Goal: Task Accomplishment & Management: Manage account settings

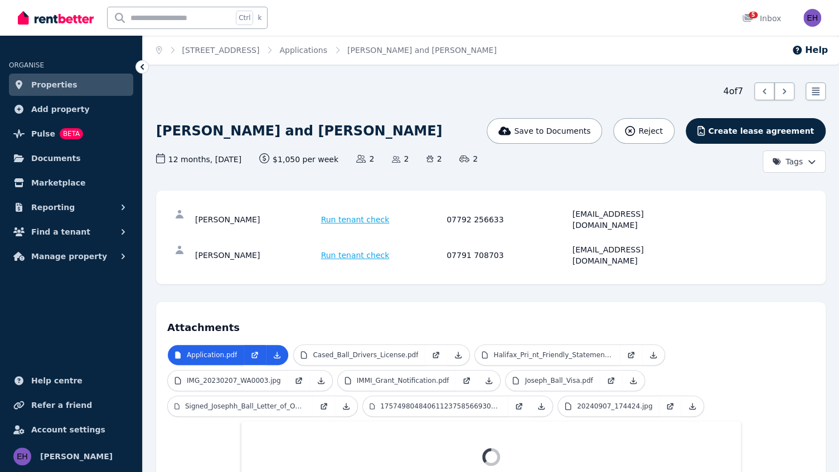
click at [62, 87] on span "Properties" at bounding box center [54, 84] width 46 height 13
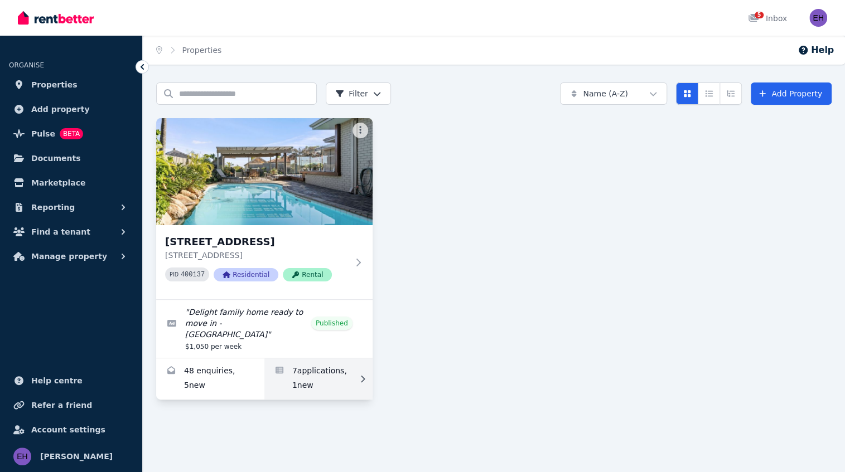
click at [335, 369] on link "Applications for 142 Warwick Rd, Duncraig" at bounding box center [318, 378] width 108 height 41
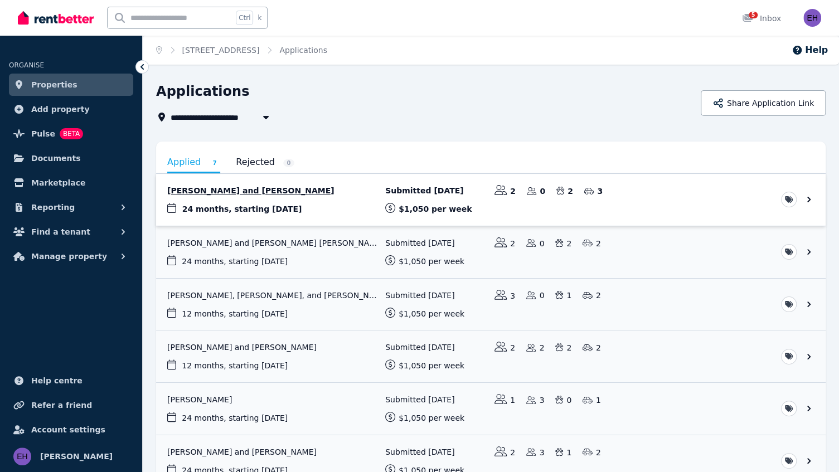
click at [289, 190] on link "View application: Ann Anderson and Bruce Anderson" at bounding box center [491, 200] width 670 height 52
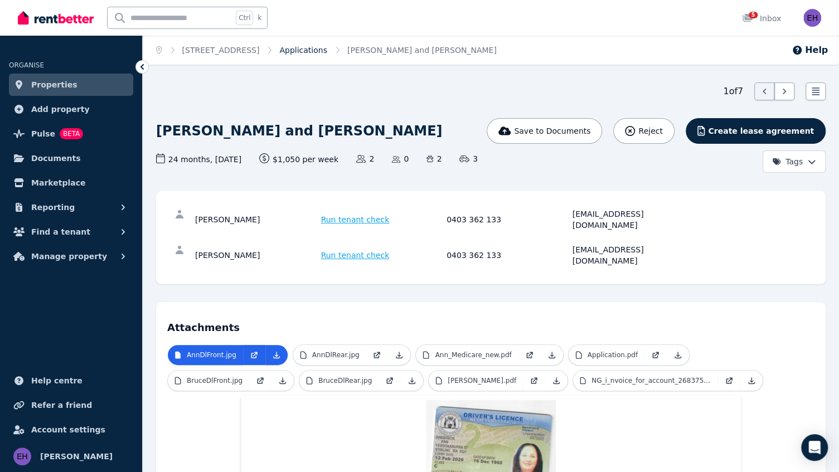
click at [323, 53] on link "Applications" at bounding box center [303, 50] width 48 height 9
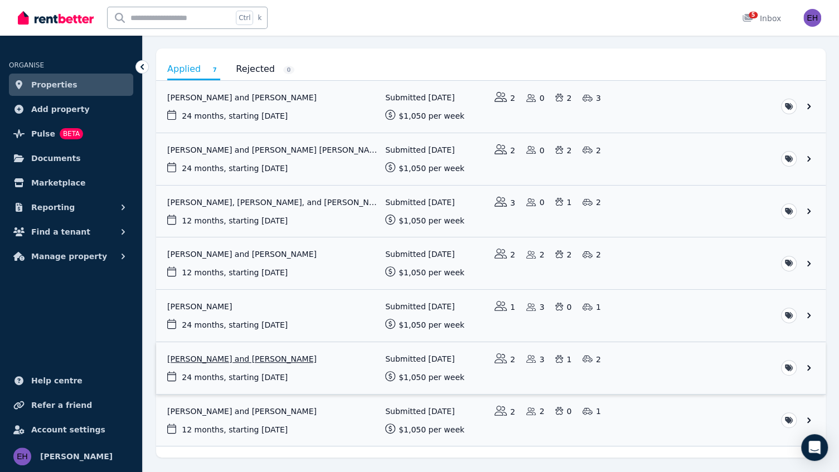
scroll to position [112, 0]
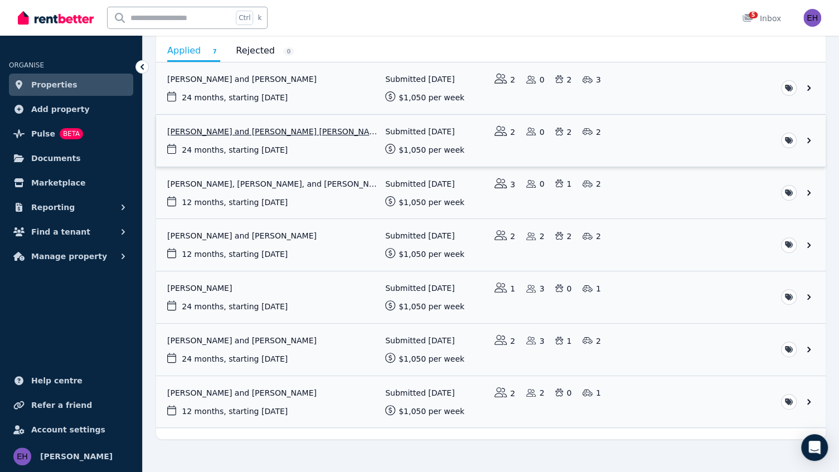
click at [278, 131] on link "View application: Nicole Golding and Kane Robertson" at bounding box center [491, 141] width 670 height 52
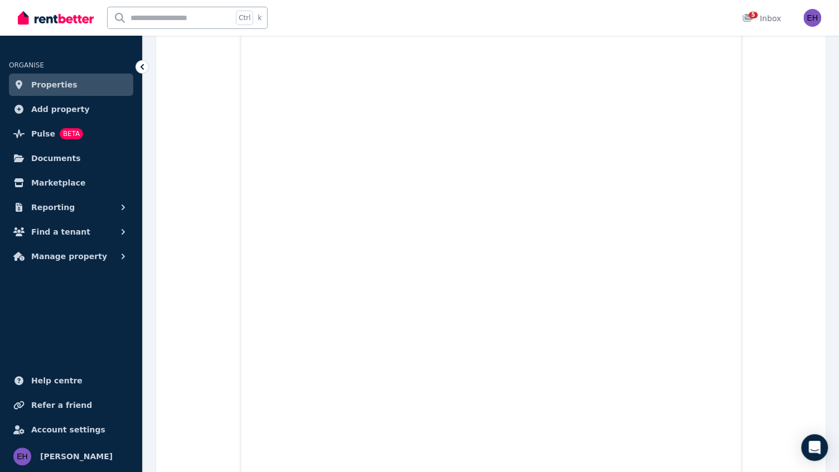
scroll to position [750, 0]
click at [82, 86] on link "Properties" at bounding box center [71, 85] width 124 height 22
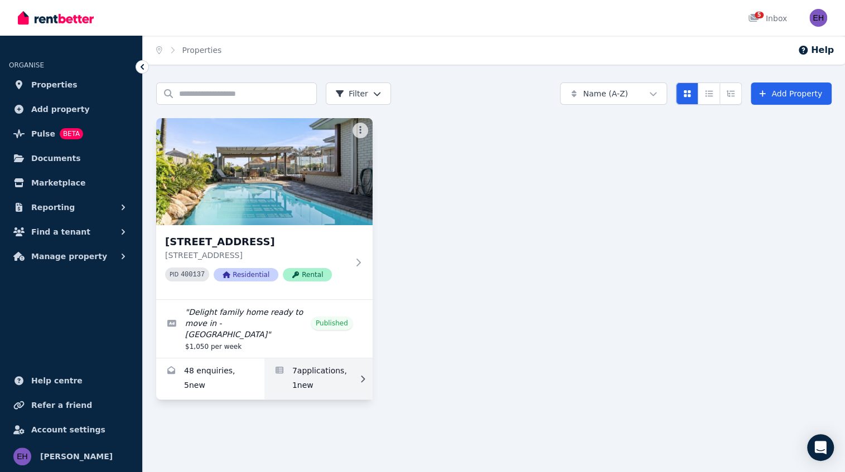
click at [326, 371] on link "Applications for 142 Warwick Rd, Duncraig" at bounding box center [318, 378] width 108 height 41
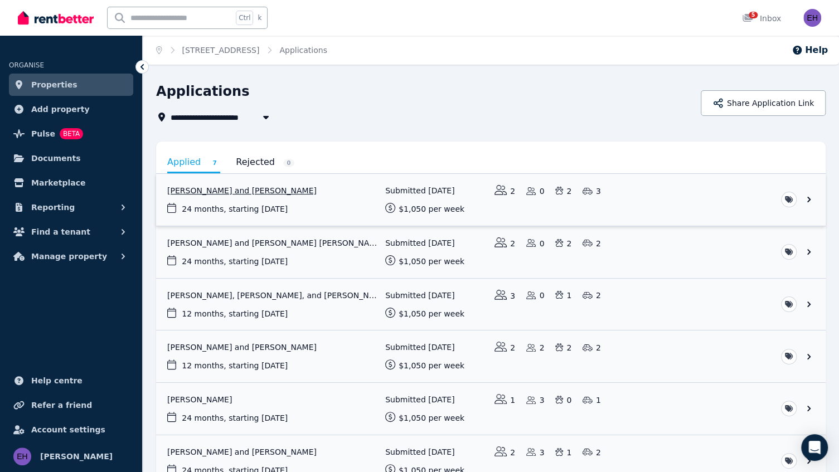
click at [282, 189] on link "View application: Ann Anderson and Bruce Anderson" at bounding box center [491, 200] width 670 height 52
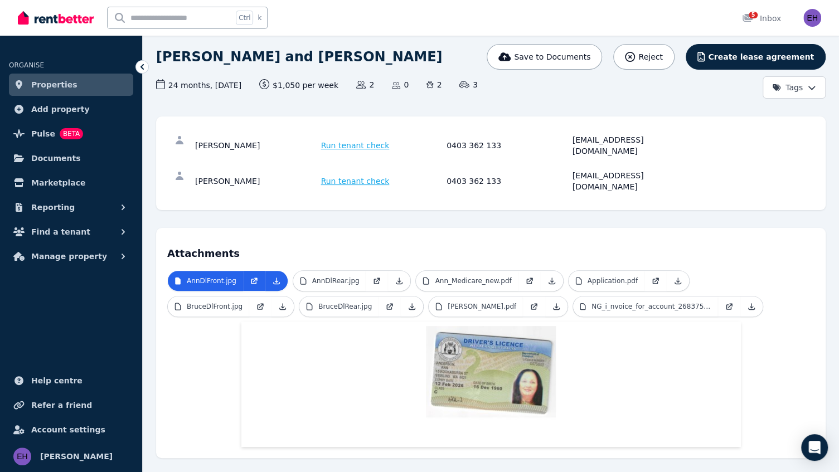
scroll to position [75, 0]
click at [340, 276] on p "AnnDlRear.jpg" at bounding box center [335, 280] width 47 height 9
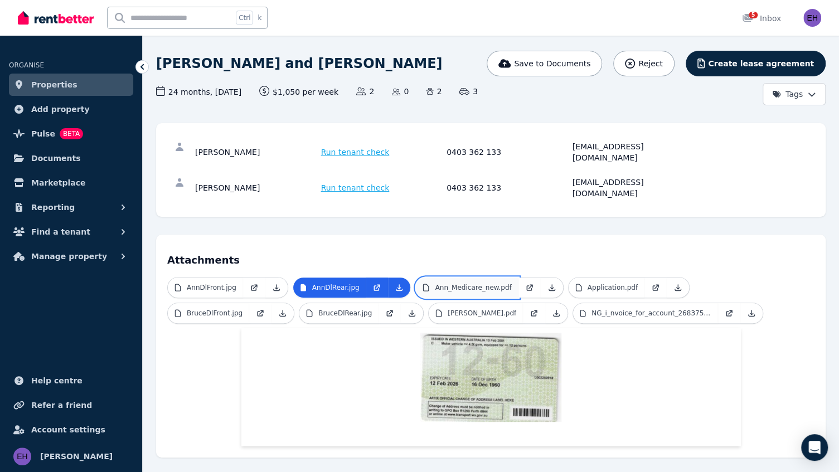
click at [479, 283] on p "Ann_Medicare_new.pdf" at bounding box center [473, 287] width 76 height 9
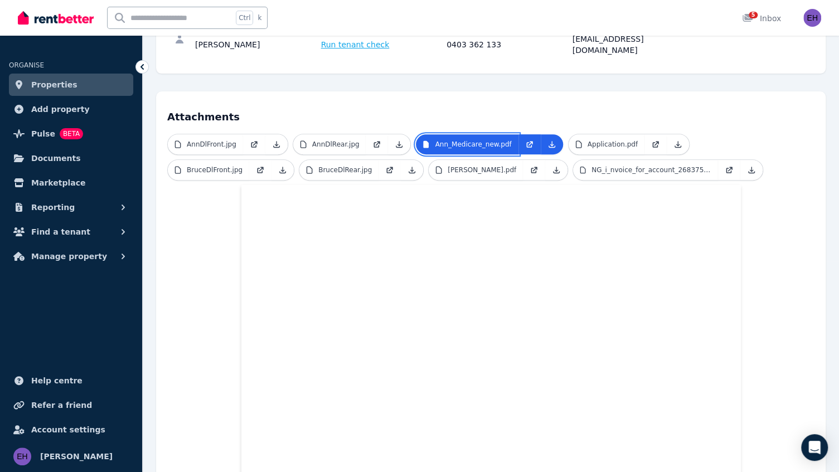
scroll to position [216, 0]
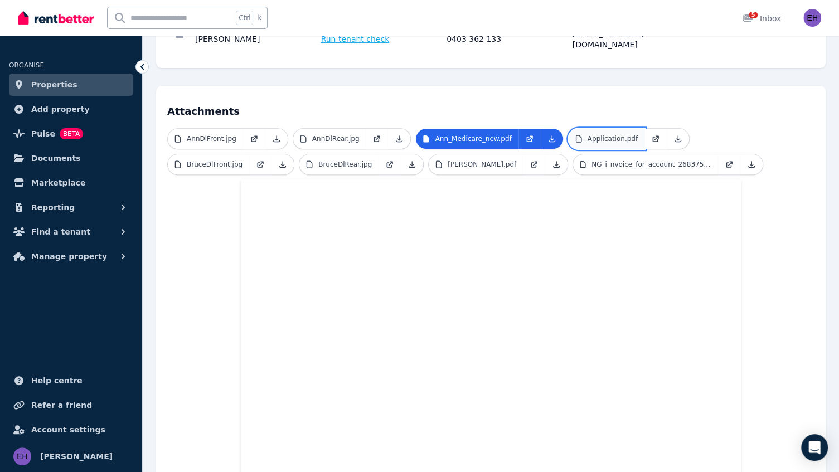
click at [589, 134] on p "Application.pdf" at bounding box center [613, 138] width 50 height 9
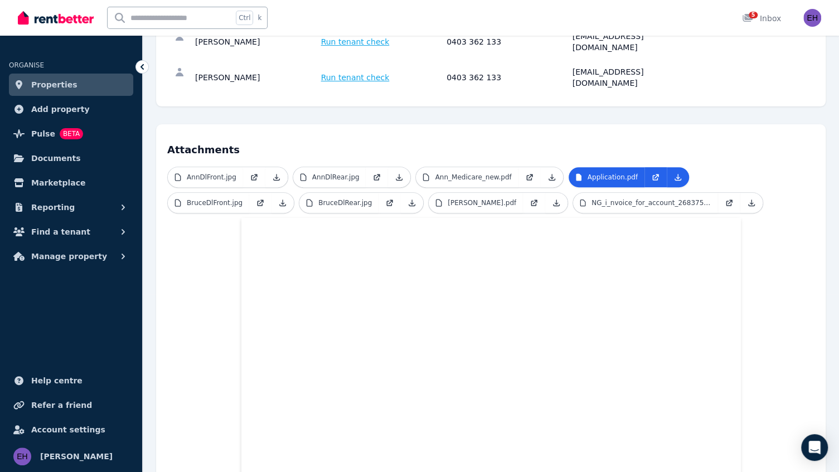
scroll to position [177, 0]
click at [243, 199] on p "BruceDlFront.jpg" at bounding box center [215, 203] width 56 height 9
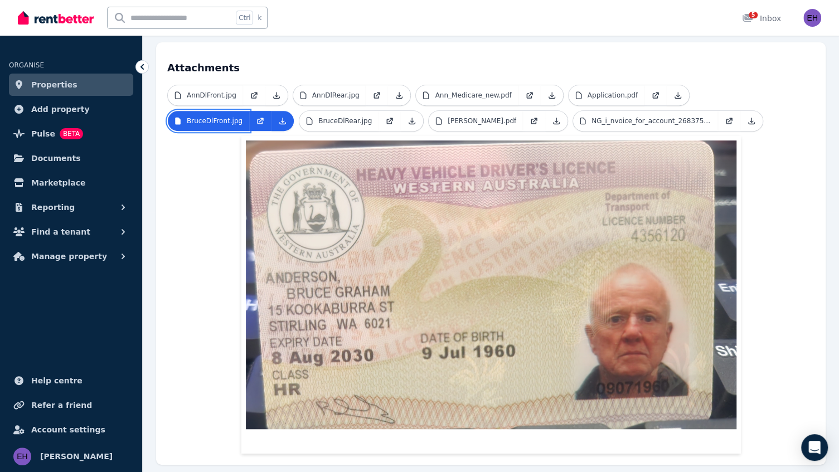
scroll to position [223, 0]
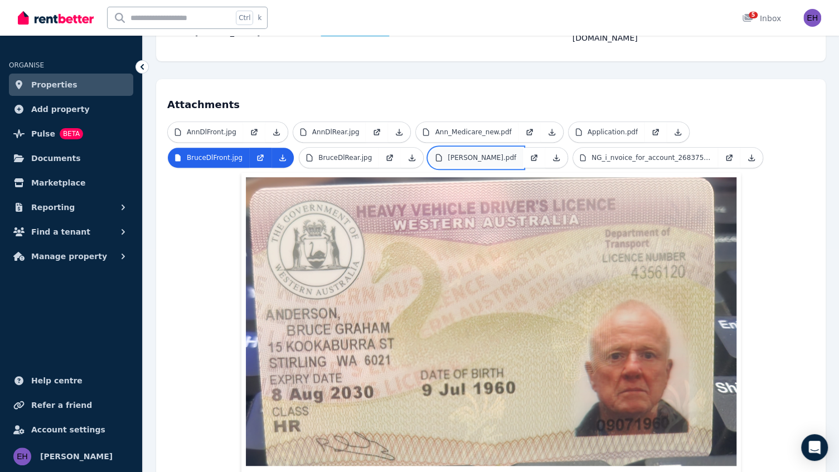
click at [448, 153] on p "[PERSON_NAME].pdf" at bounding box center [482, 157] width 69 height 9
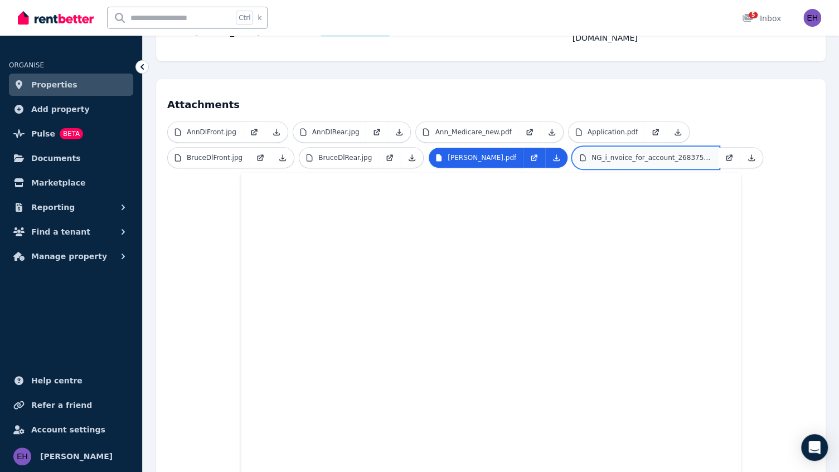
click at [592, 153] on p "NG_i_nvoice_for_account_2683751.pdf" at bounding box center [652, 157] width 120 height 9
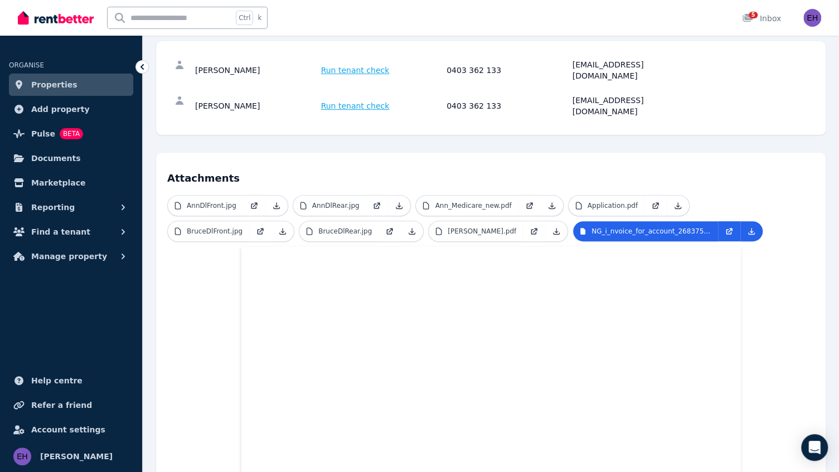
scroll to position [148, 0]
click at [599, 202] on p "Application.pdf" at bounding box center [613, 206] width 50 height 9
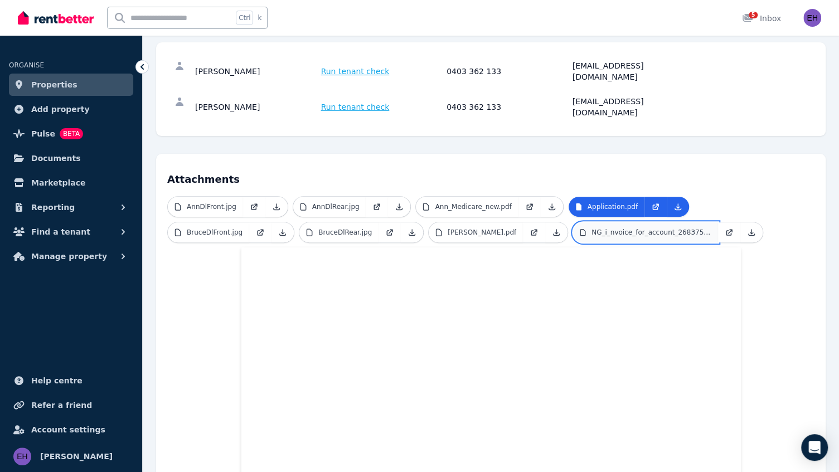
click at [592, 228] on p "NG_i_nvoice_for_account_2683751.pdf" at bounding box center [652, 232] width 120 height 9
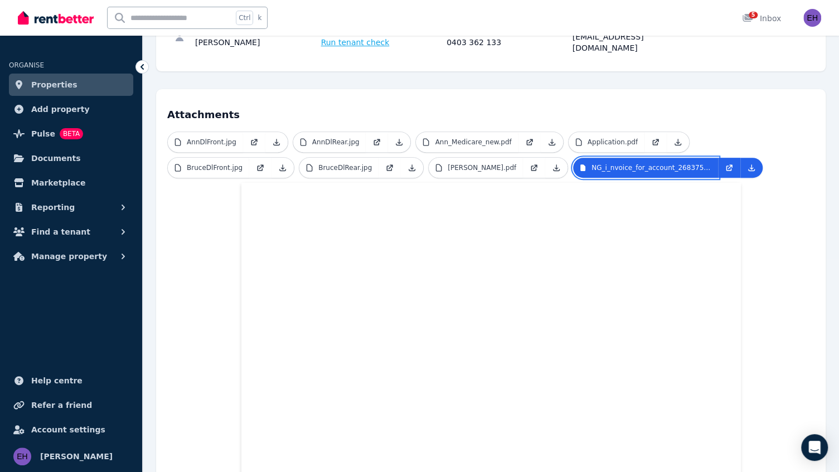
scroll to position [112, 0]
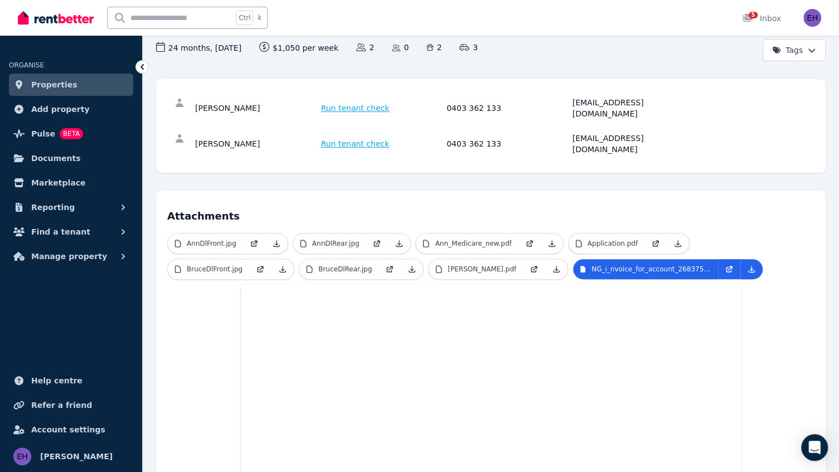
click at [61, 85] on span "Properties" at bounding box center [54, 84] width 46 height 13
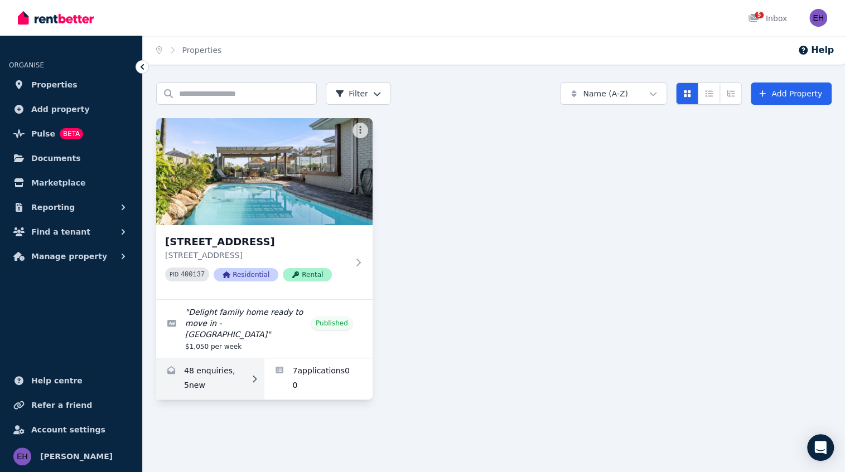
click at [235, 374] on link "Enquiries for 142 Warwick Rd, Duncraig" at bounding box center [210, 378] width 108 height 41
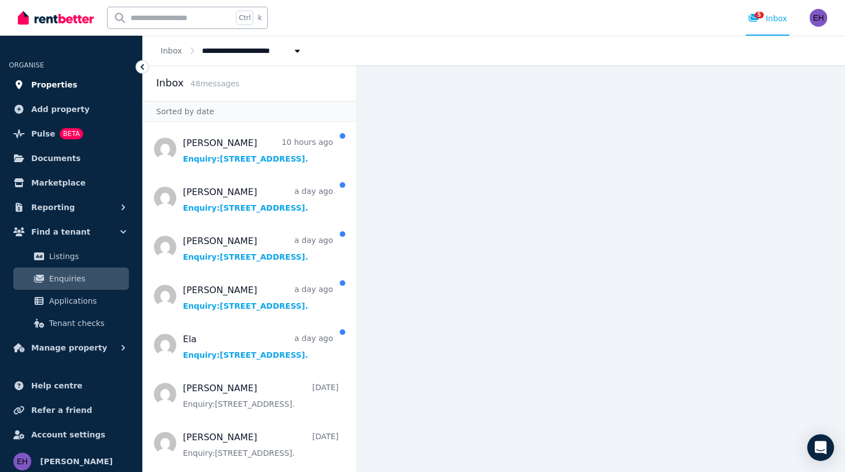
click at [69, 86] on link "Properties" at bounding box center [71, 85] width 124 height 22
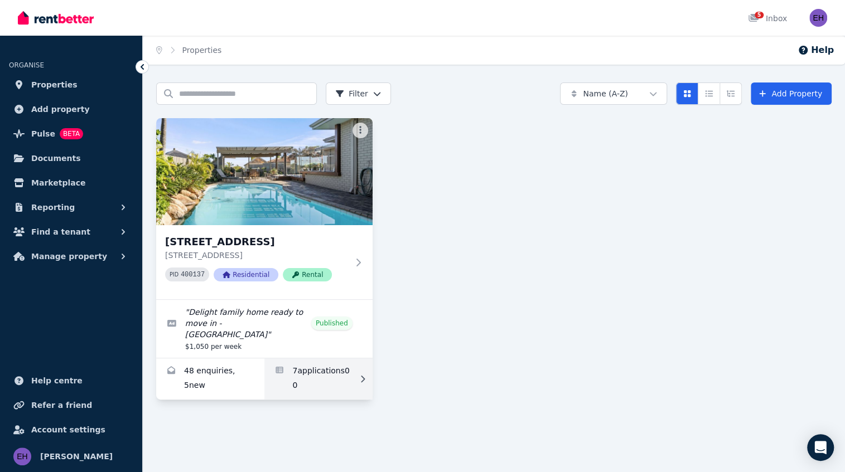
click at [326, 370] on link "Applications for 142 Warwick Rd, Duncraig" at bounding box center [318, 378] width 108 height 41
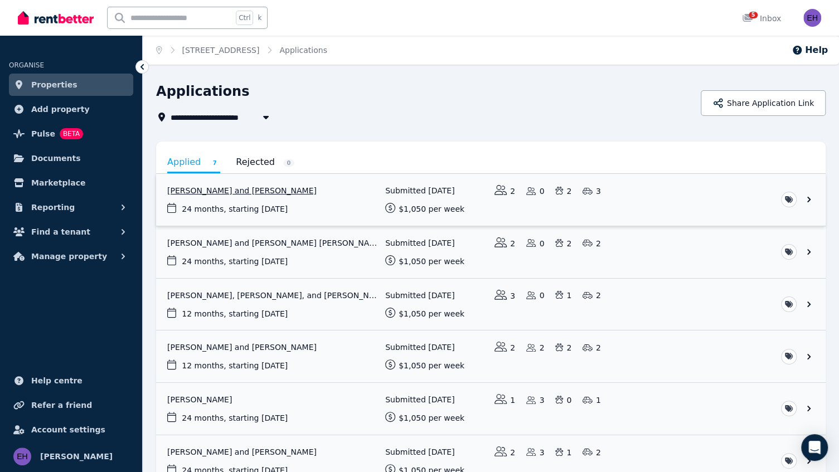
click at [265, 190] on link "View application: Ann Anderson and Bruce Anderson" at bounding box center [491, 200] width 670 height 52
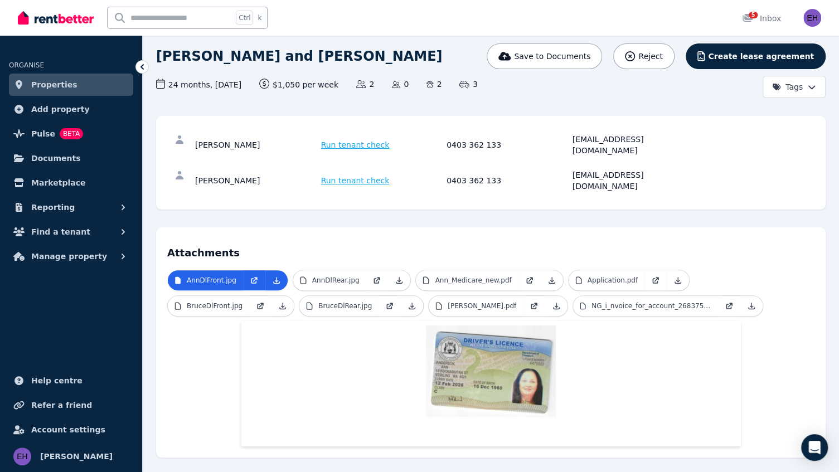
scroll to position [75, 0]
click at [615, 276] on p "Application.pdf" at bounding box center [613, 280] width 50 height 9
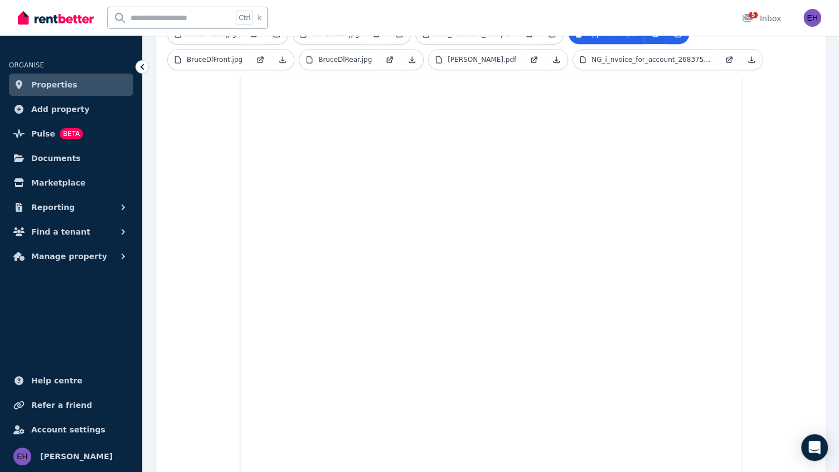
scroll to position [335, 0]
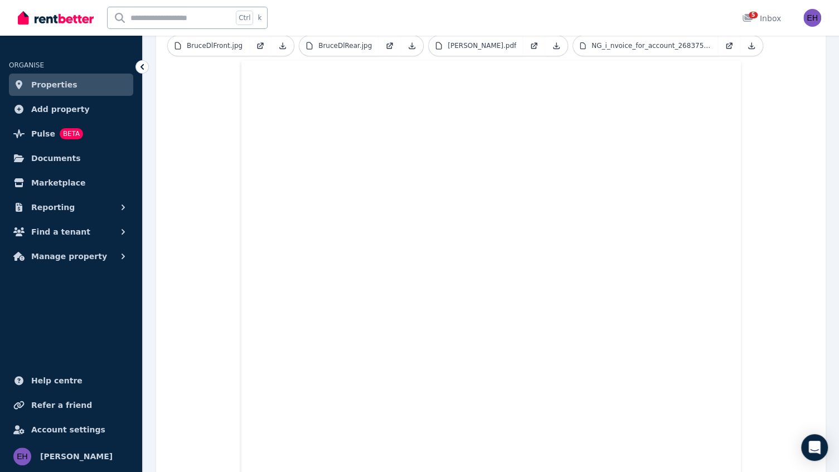
click at [77, 83] on link "Properties" at bounding box center [71, 85] width 124 height 22
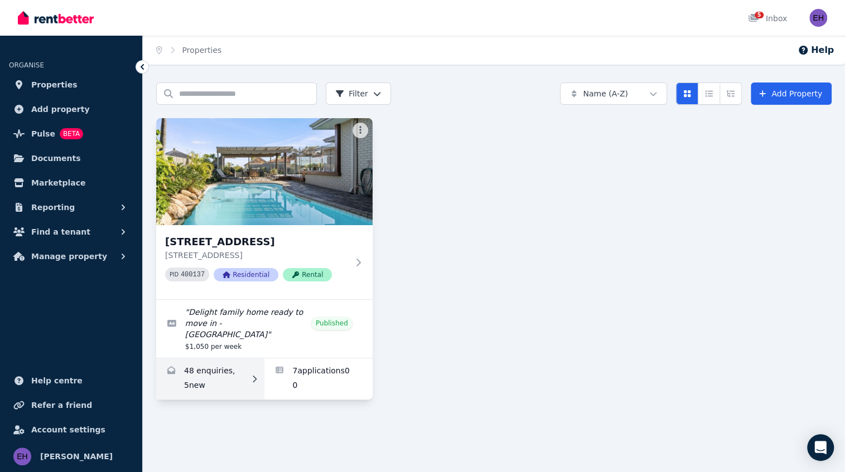
click at [218, 368] on link "Enquiries for 142 Warwick Rd, Duncraig" at bounding box center [210, 378] width 108 height 41
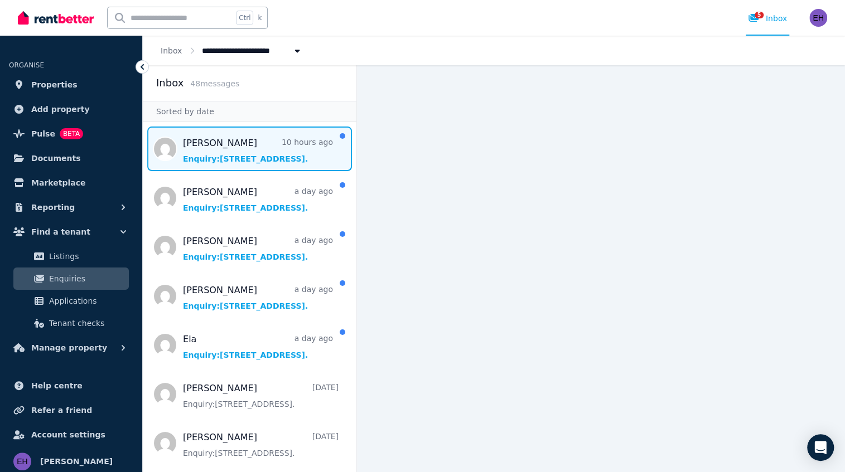
click at [236, 163] on span "Message list" at bounding box center [250, 149] width 214 height 45
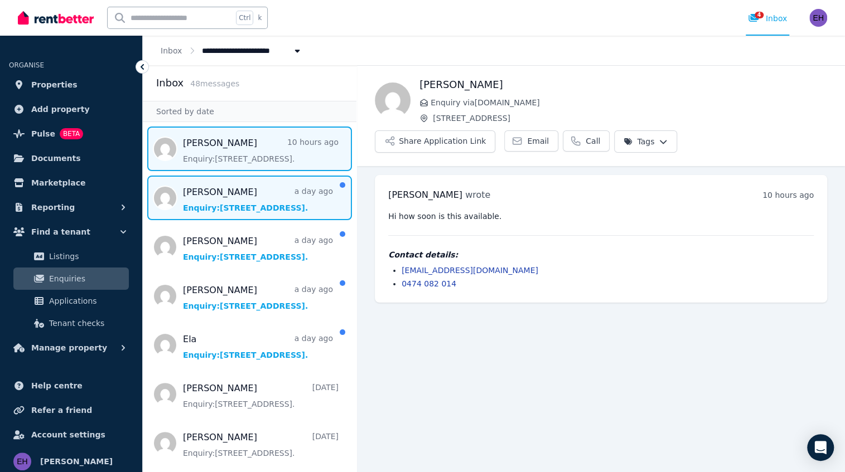
click at [249, 208] on span "Message list" at bounding box center [250, 198] width 214 height 45
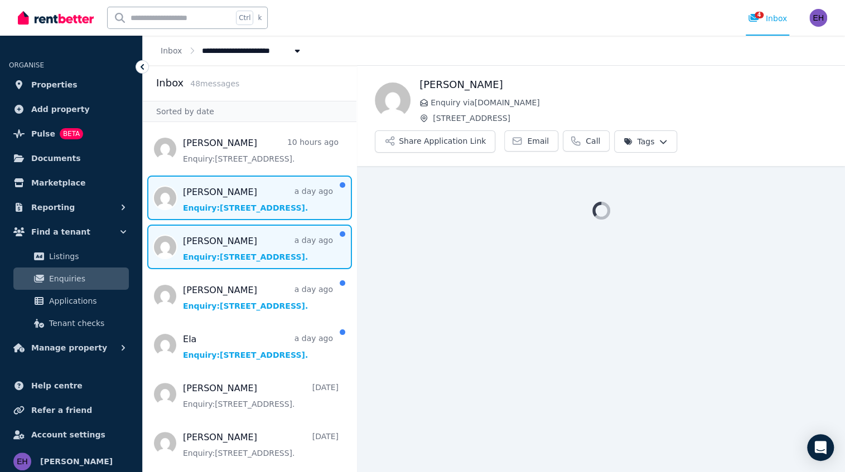
click at [249, 243] on span "Message list" at bounding box center [250, 247] width 214 height 45
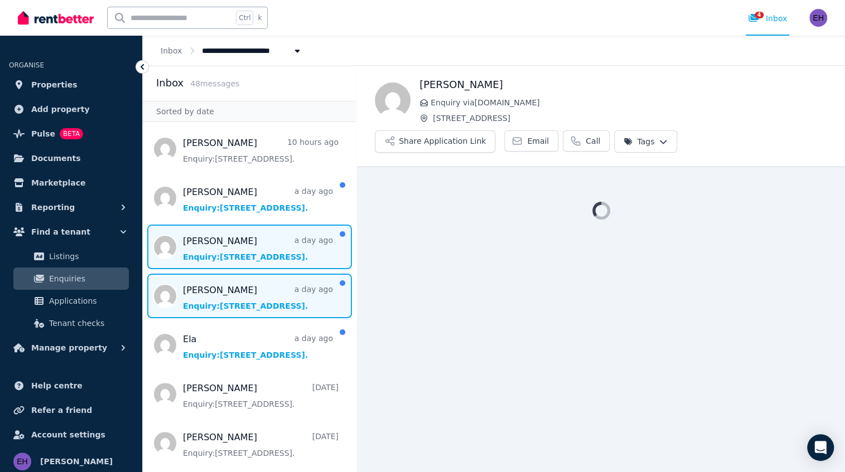
click at [250, 303] on span "Message list" at bounding box center [250, 296] width 214 height 45
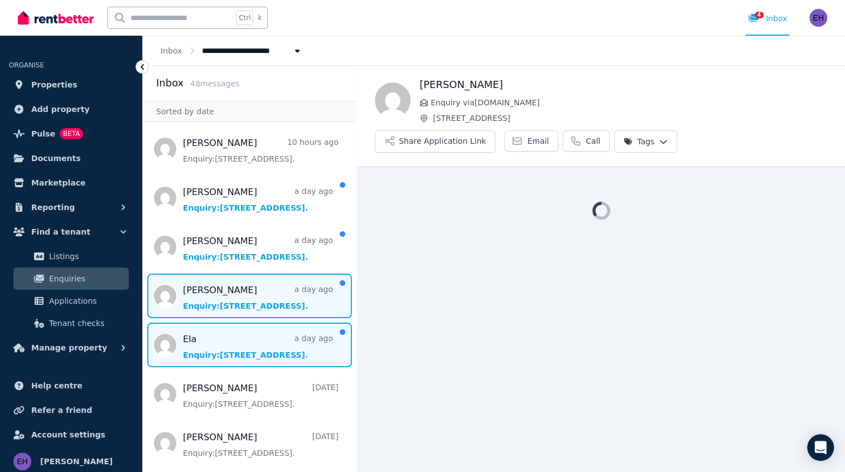
click at [250, 342] on span "Message list" at bounding box center [250, 345] width 214 height 45
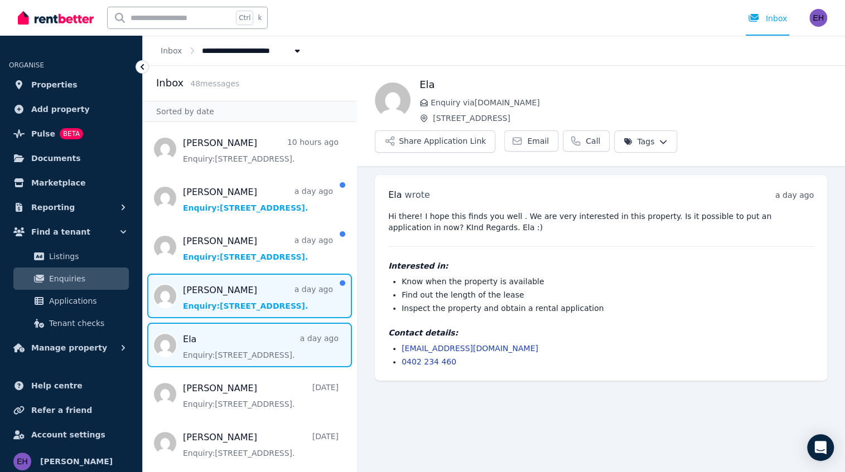
click at [253, 303] on span "Message list" at bounding box center [250, 296] width 214 height 45
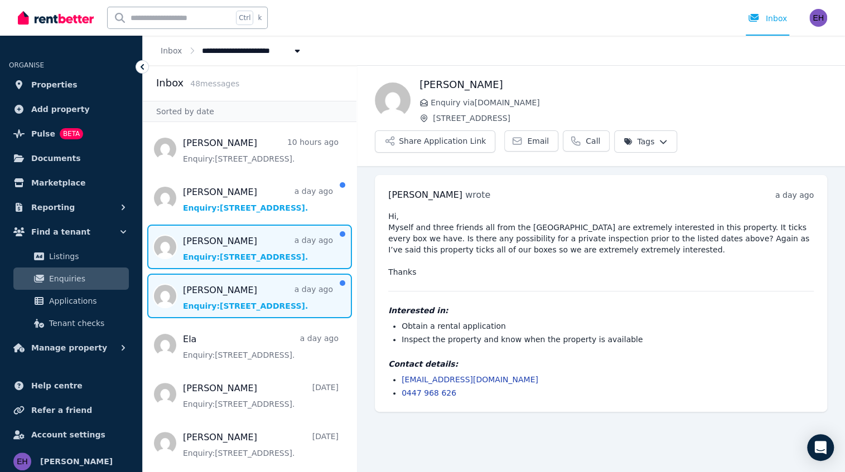
click at [264, 251] on span "Message list" at bounding box center [250, 247] width 214 height 45
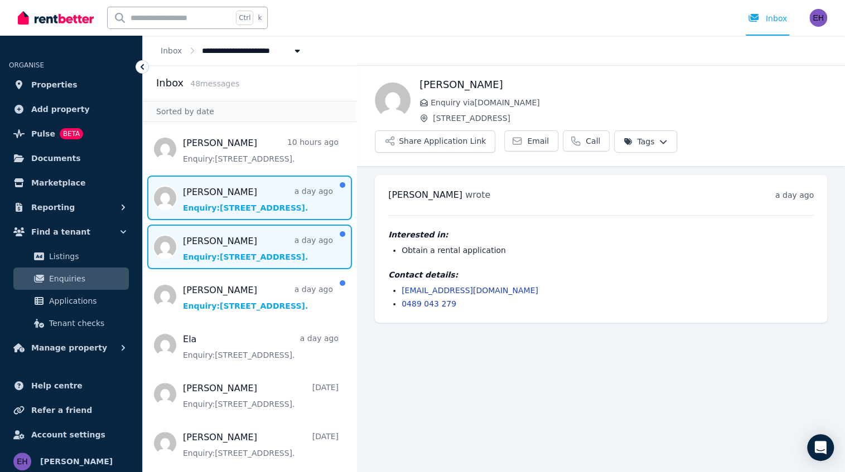
click at [267, 196] on span "Message list" at bounding box center [250, 198] width 214 height 45
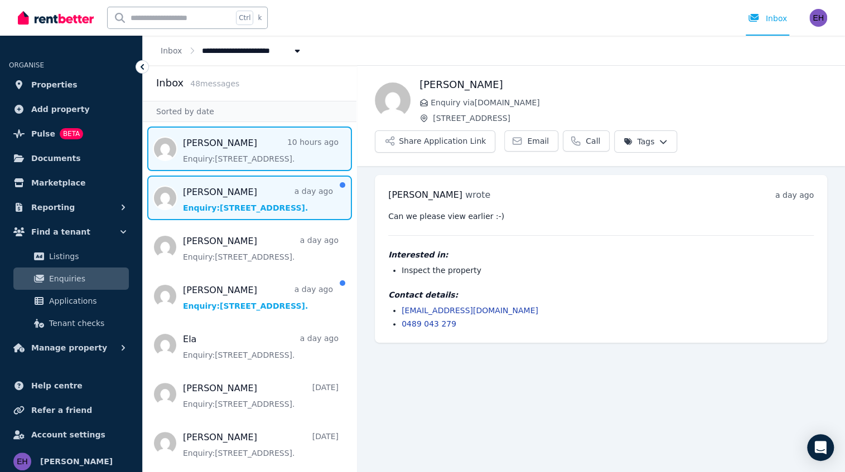
click at [263, 151] on span "Message list" at bounding box center [250, 149] width 214 height 45
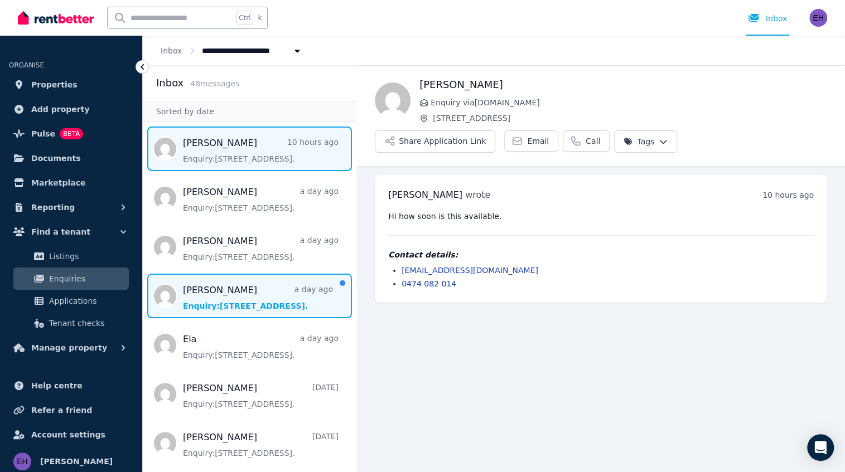
click at [261, 285] on span "Message list" at bounding box center [250, 296] width 214 height 45
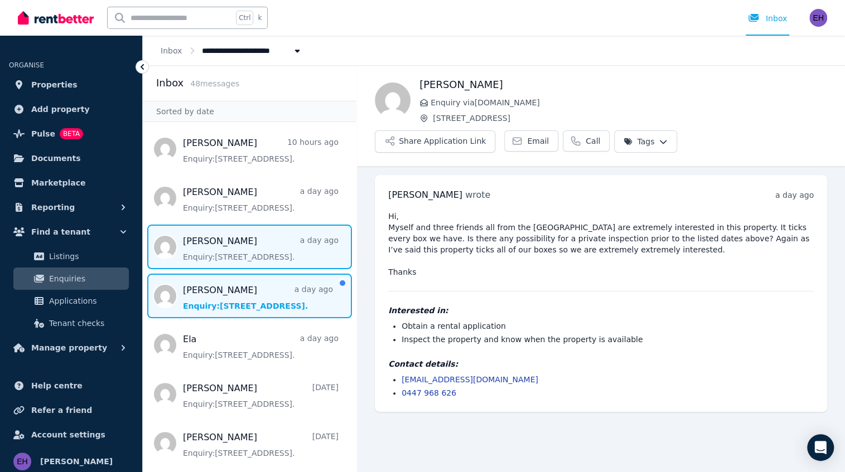
click at [266, 246] on span "Message list" at bounding box center [250, 247] width 214 height 45
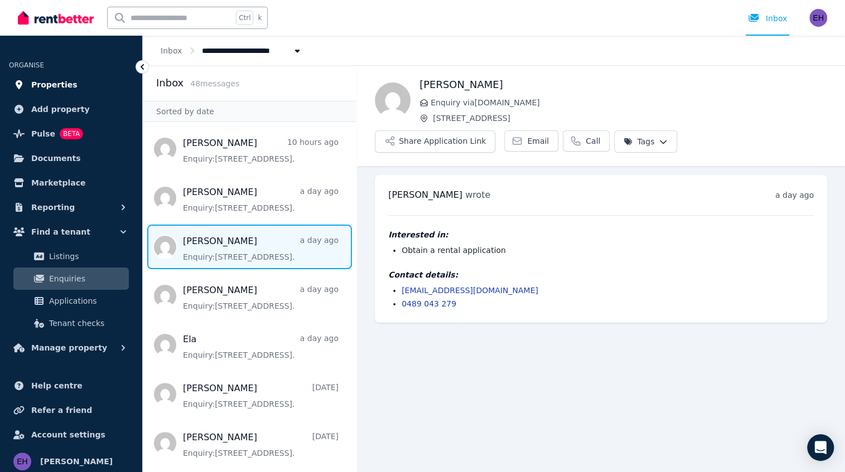
click at [70, 93] on link "Properties" at bounding box center [71, 85] width 124 height 22
